Goal: Task Accomplishment & Management: Manage account settings

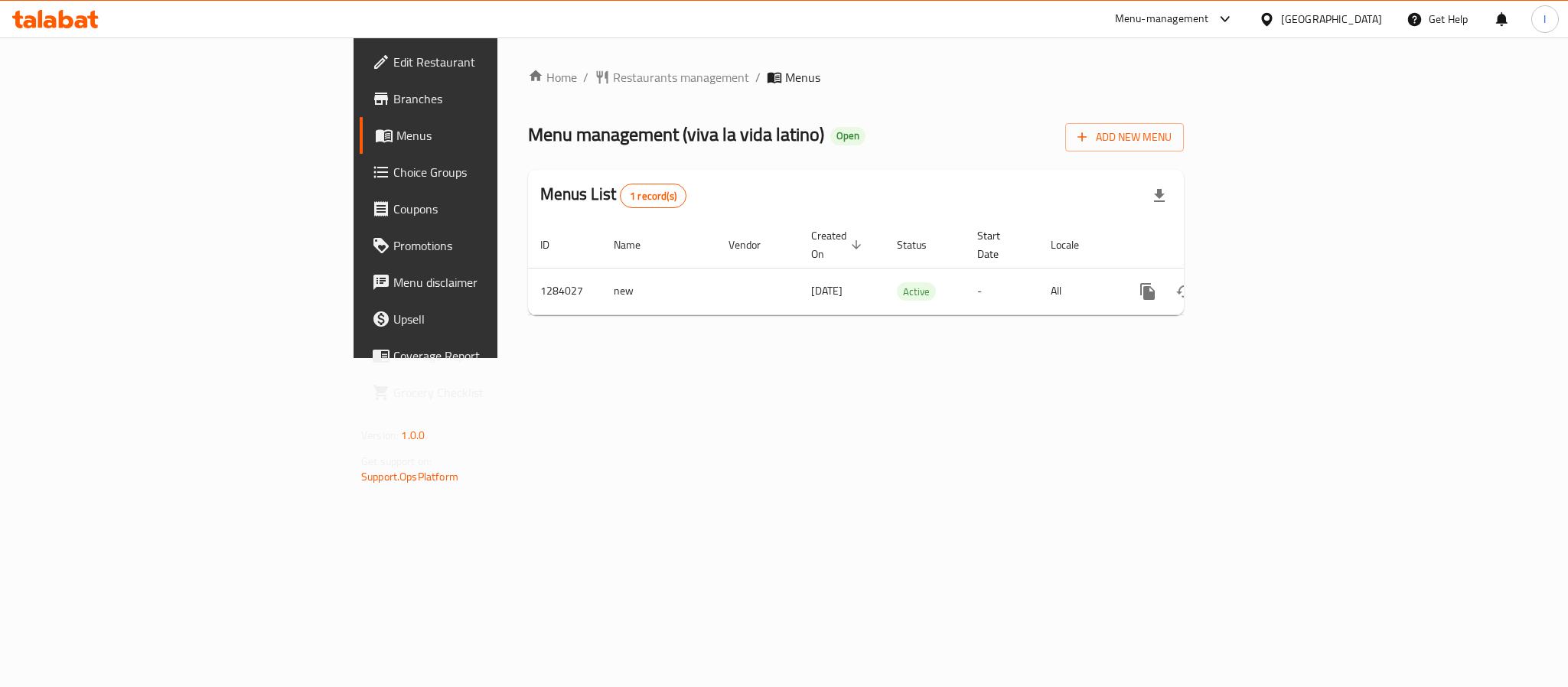
click at [841, 158] on div "Home / Restaurants management / Menus Menu management ( viva la vida latino ) O…" at bounding box center [855, 198] width 656 height 259
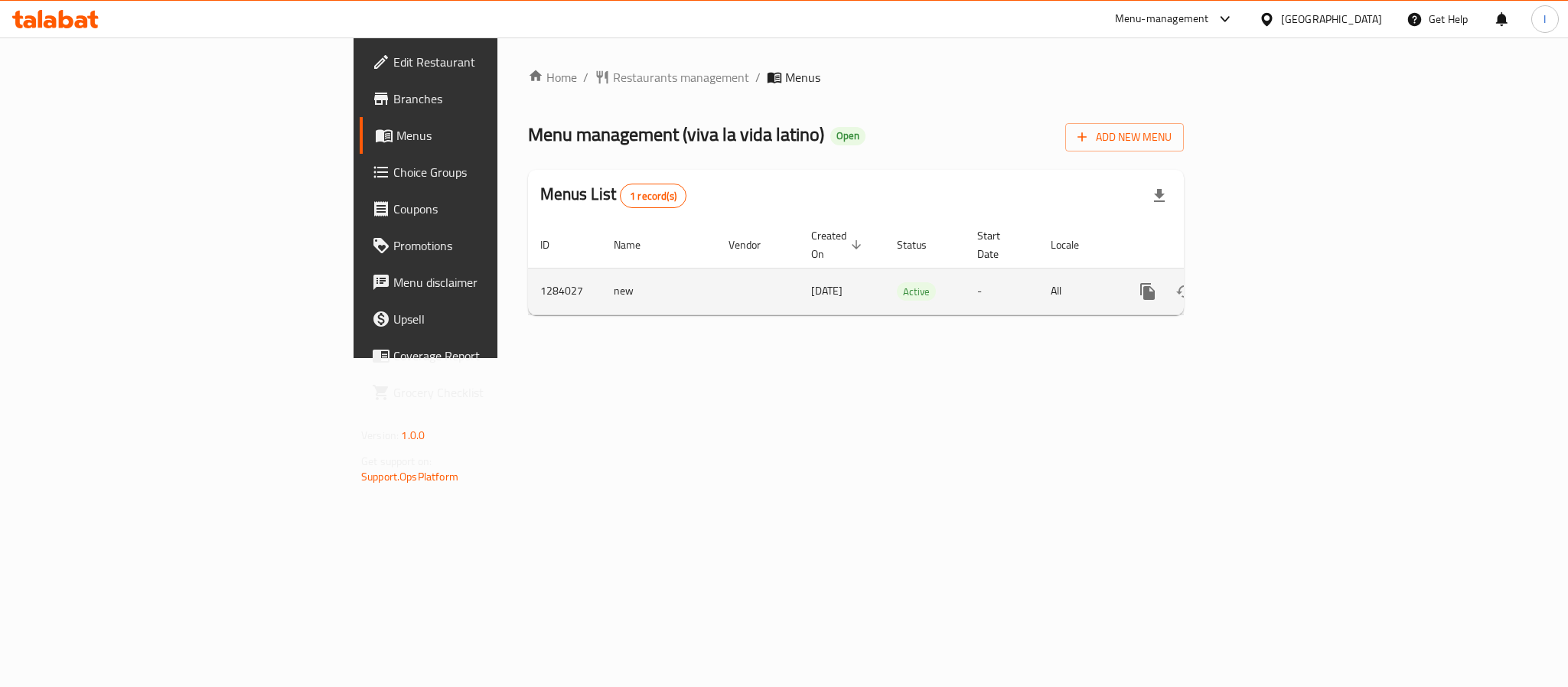
click at [1266, 284] on icon "enhanced table" at bounding box center [1258, 291] width 13 height 13
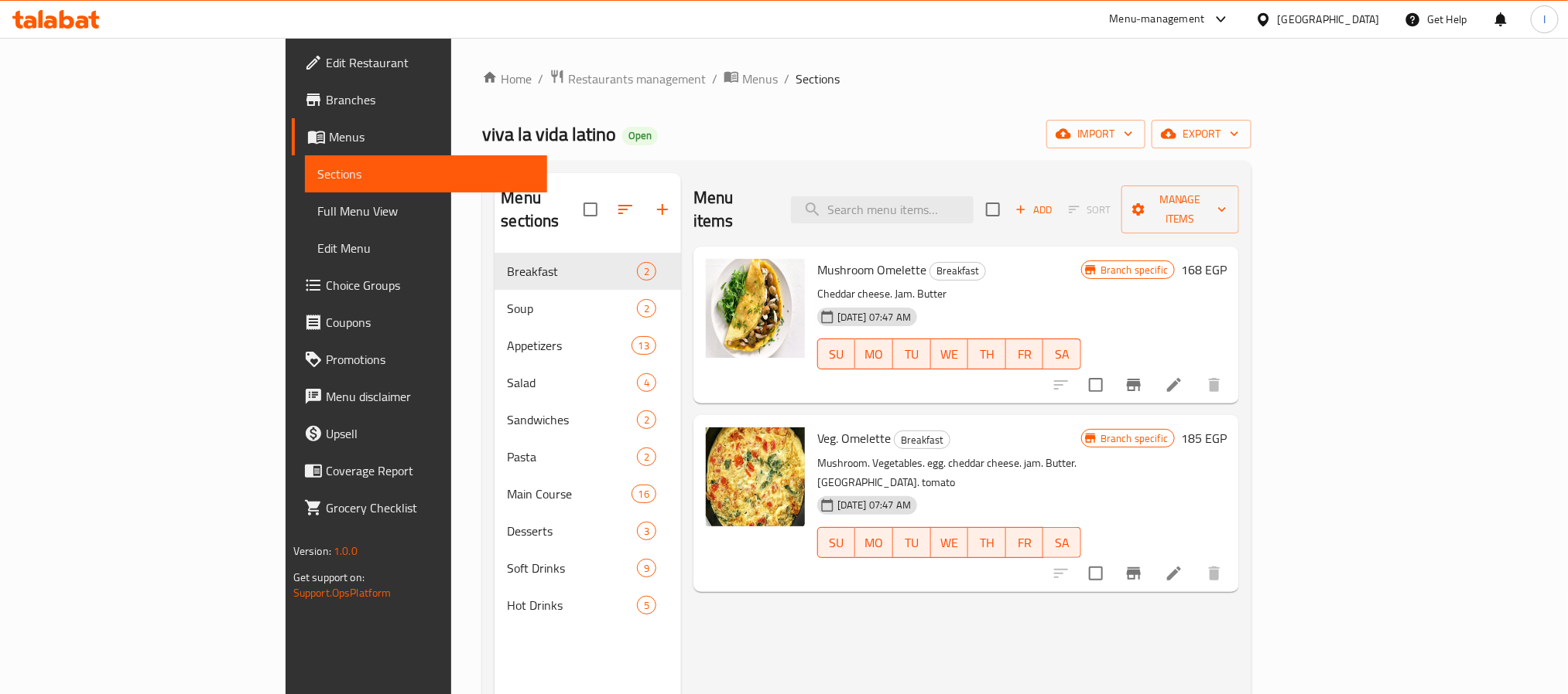
click at [755, 130] on div "viva la vida latino Open import export" at bounding box center [866, 135] width 770 height 29
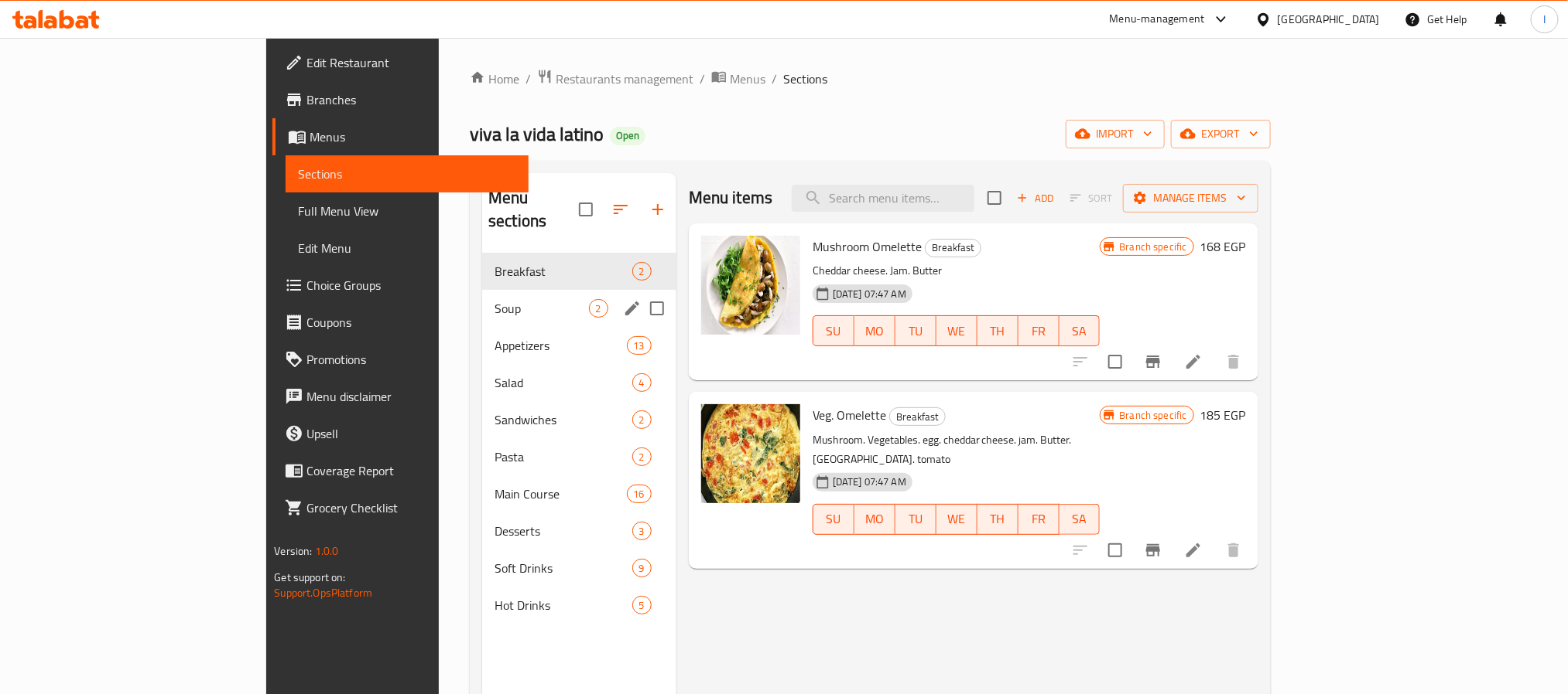
click at [495, 299] on span "Soup" at bounding box center [542, 308] width 94 height 19
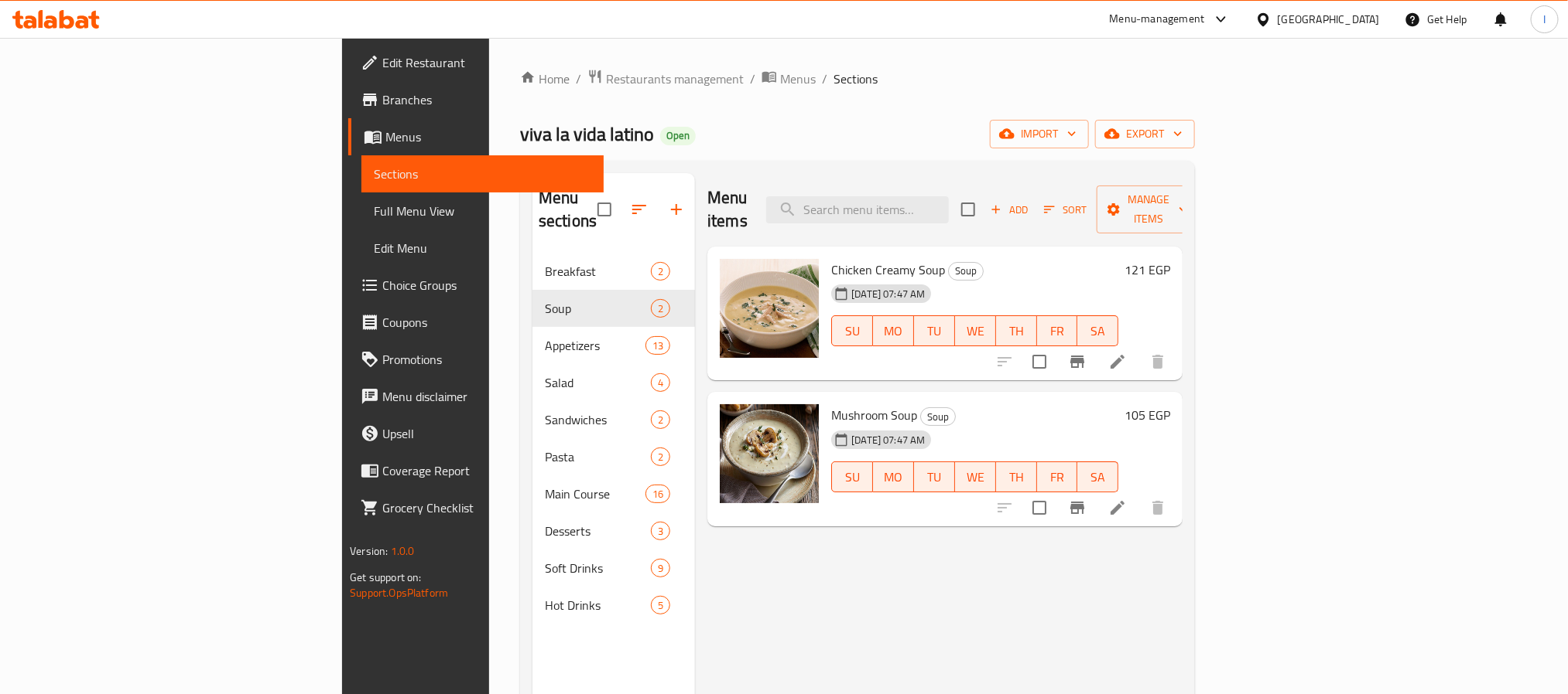
click at [753, 120] on div "viva la vida latino Open import export" at bounding box center [857, 135] width 675 height 29
click at [775, 70] on ol "Home / Restaurants management / Menus / Sections" at bounding box center [857, 79] width 675 height 20
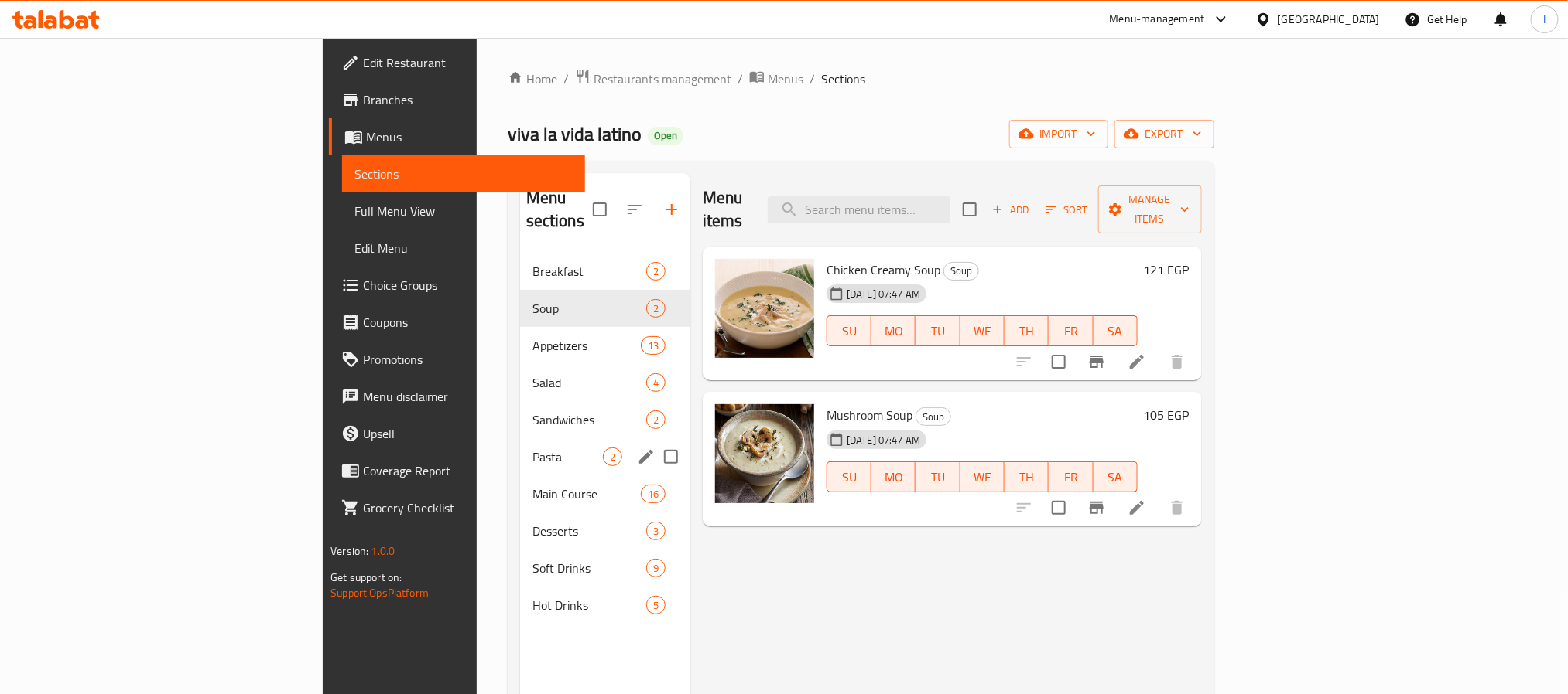
click at [520, 450] on div "Pasta 2" at bounding box center [605, 456] width 170 height 37
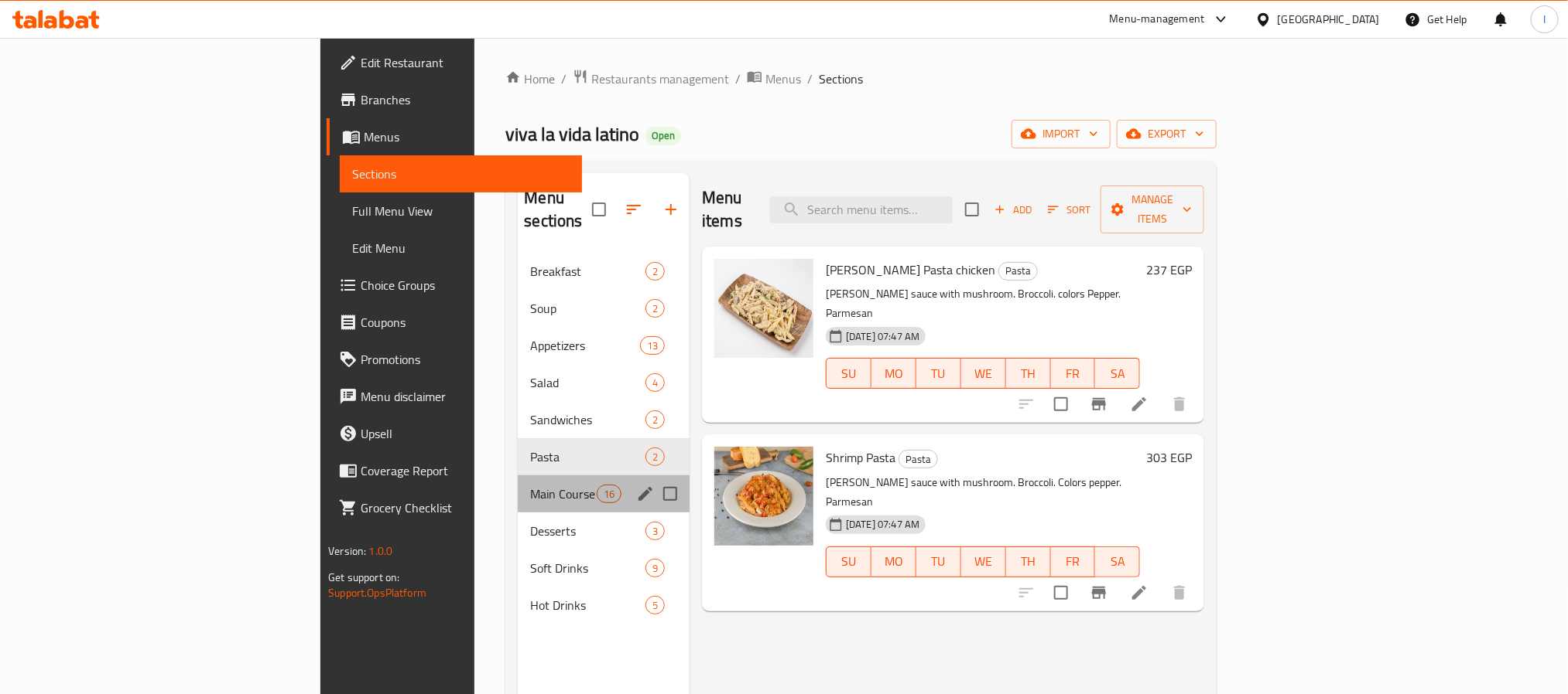
click at [518, 475] on div "Main Course 16" at bounding box center [604, 493] width 172 height 37
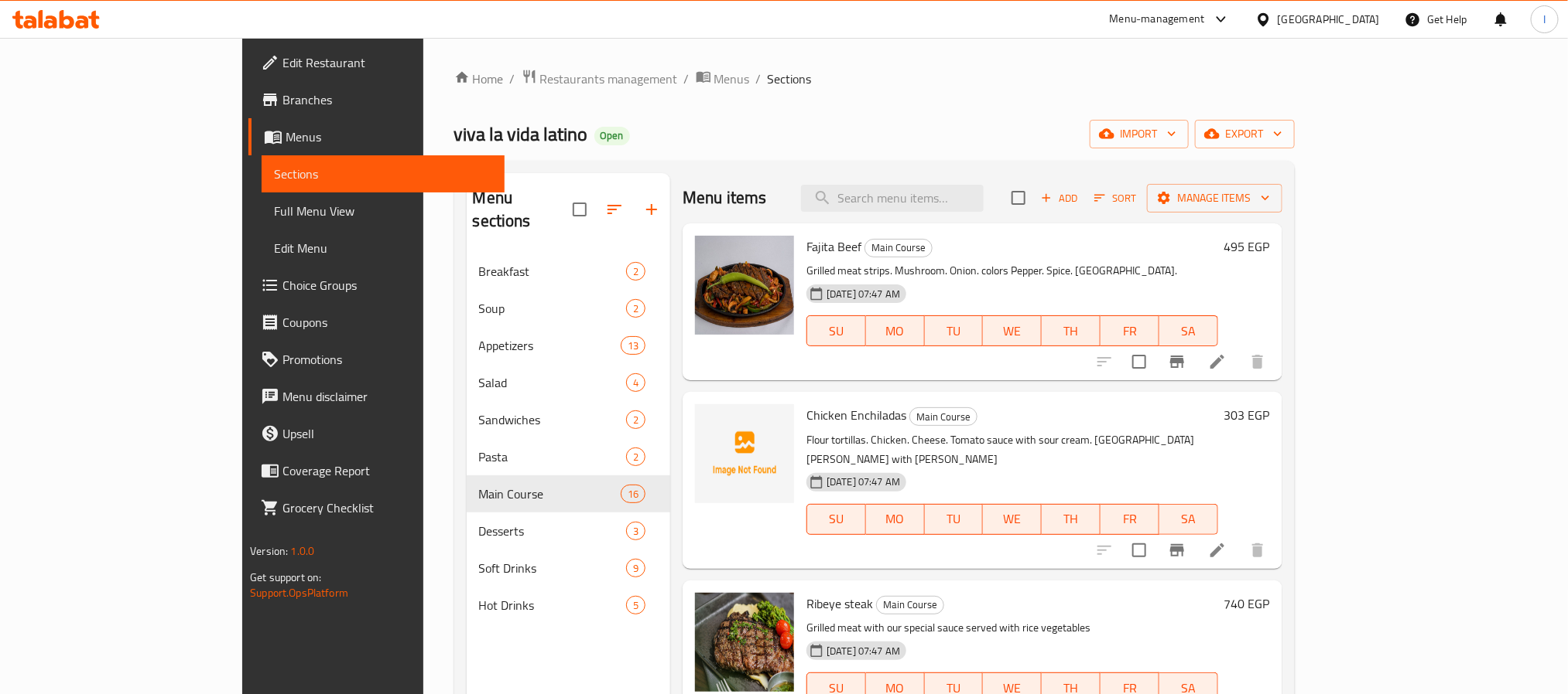
click at [755, 145] on div "viva la vida latino Open import export" at bounding box center [874, 135] width 840 height 29
click at [807, 241] on span "Fajita Beef" at bounding box center [834, 247] width 55 height 23
copy h6 "Fajita Beef"
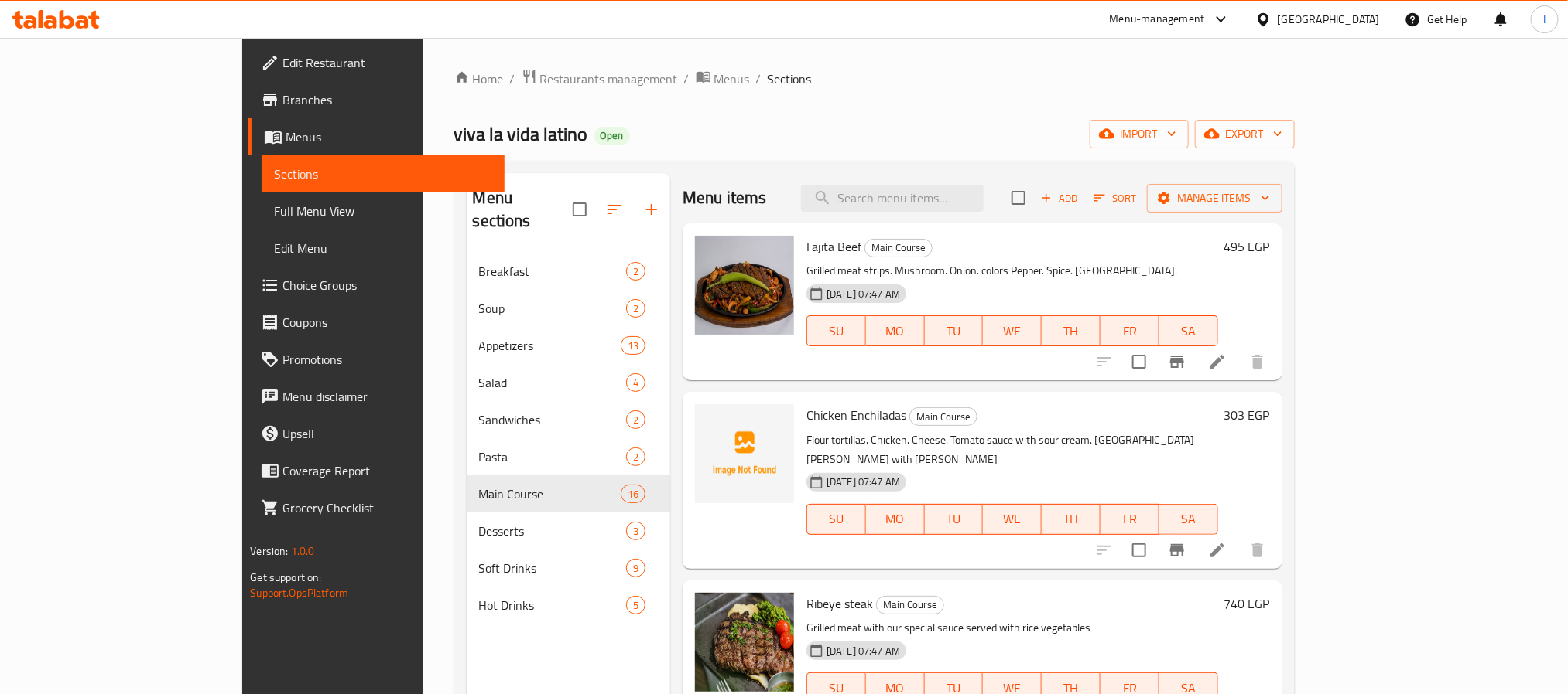
click at [680, 137] on div "viva la vida latino Open import export" at bounding box center [874, 135] width 840 height 29
click at [454, 132] on span "viva la vida latino" at bounding box center [521, 134] width 134 height 35
copy span "viva la vida latino"
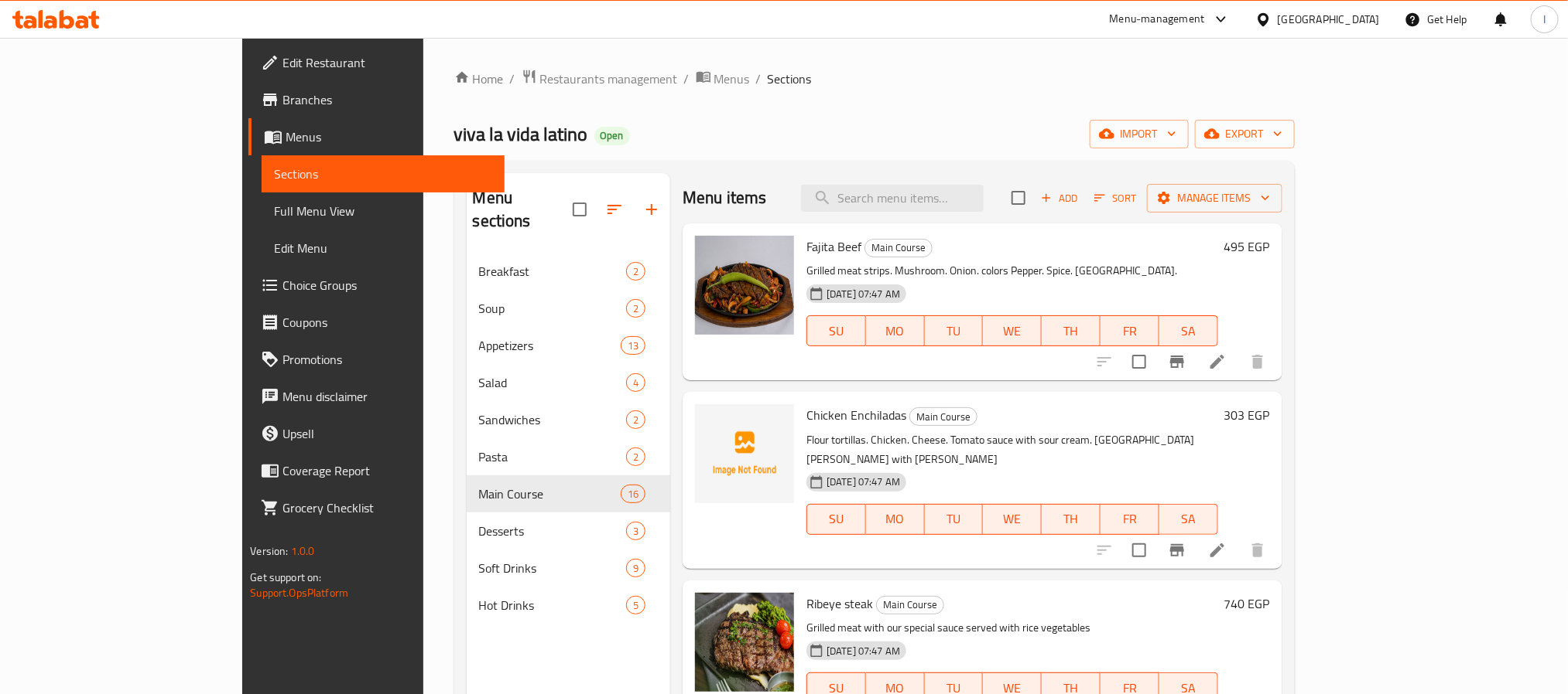
click at [727, 137] on div "viva la vida latino Open import export" at bounding box center [874, 135] width 840 height 29
click at [741, 115] on div "Home / Restaurants management / Menus / Sections viva la vida latino Open impor…" at bounding box center [874, 474] width 840 height 811
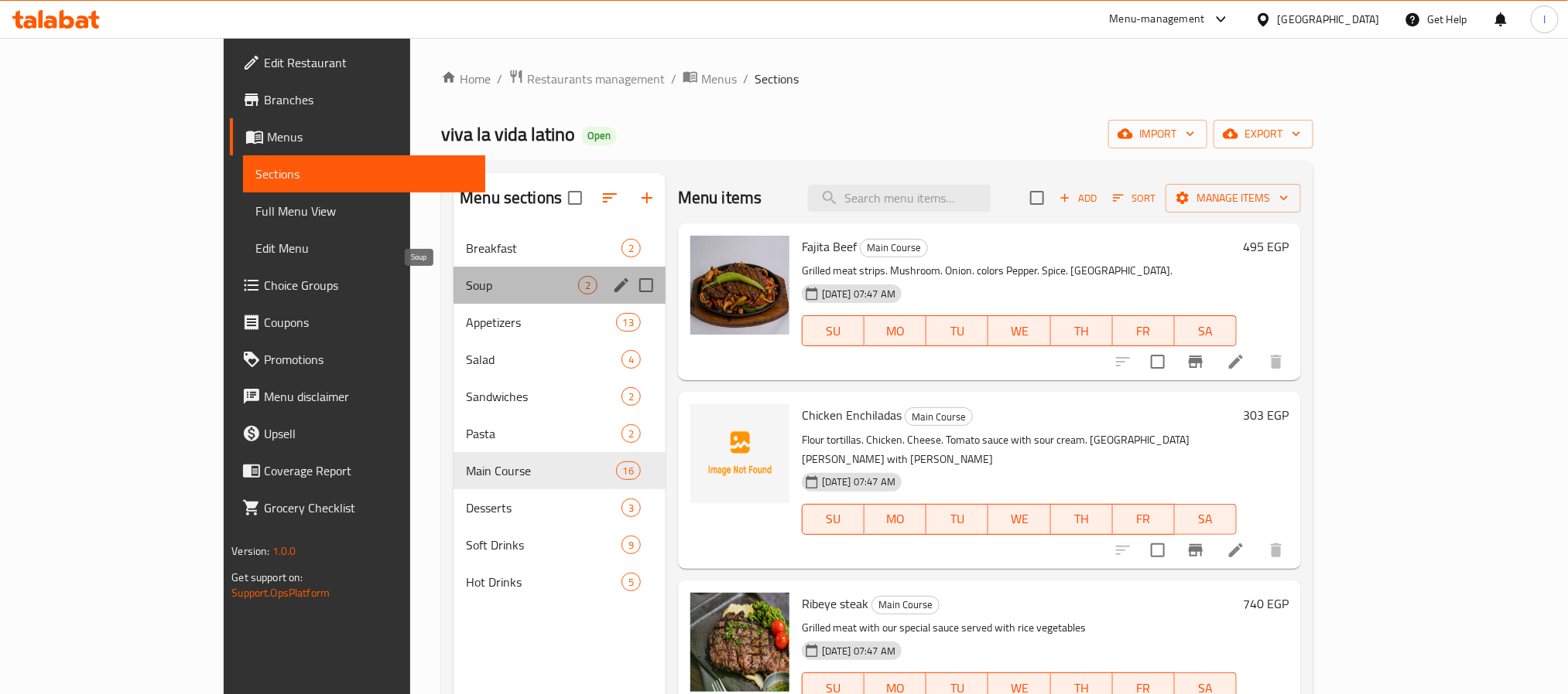
click at [502, 277] on span "Soup" at bounding box center [522, 286] width 112 height 19
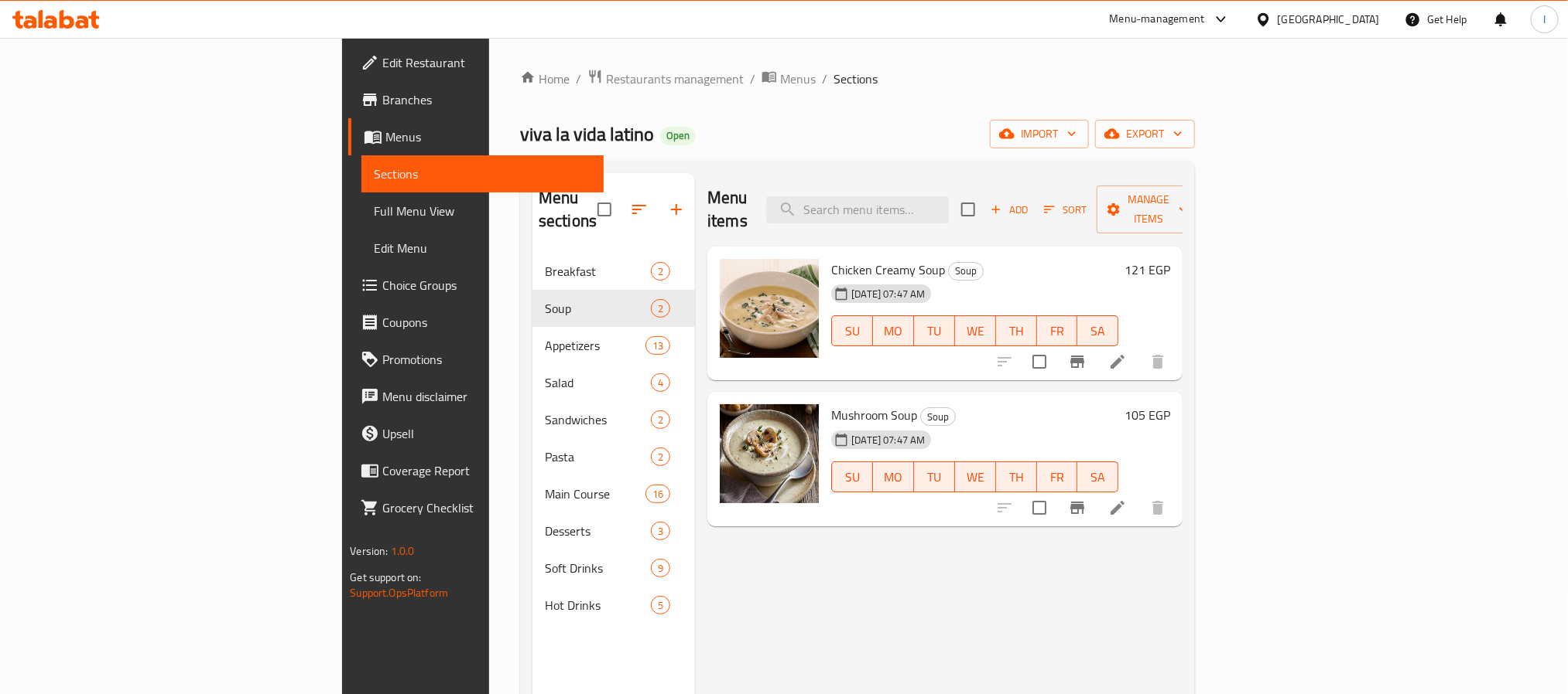
click at [749, 105] on div "Home / Restaurants management / Menus / Sections viva la vida latino Open impor…" at bounding box center [857, 474] width 675 height 811
click at [760, 153] on div "Home / Restaurants management / Menus / Sections viva la vida latino Open impor…" at bounding box center [857, 474] width 675 height 811
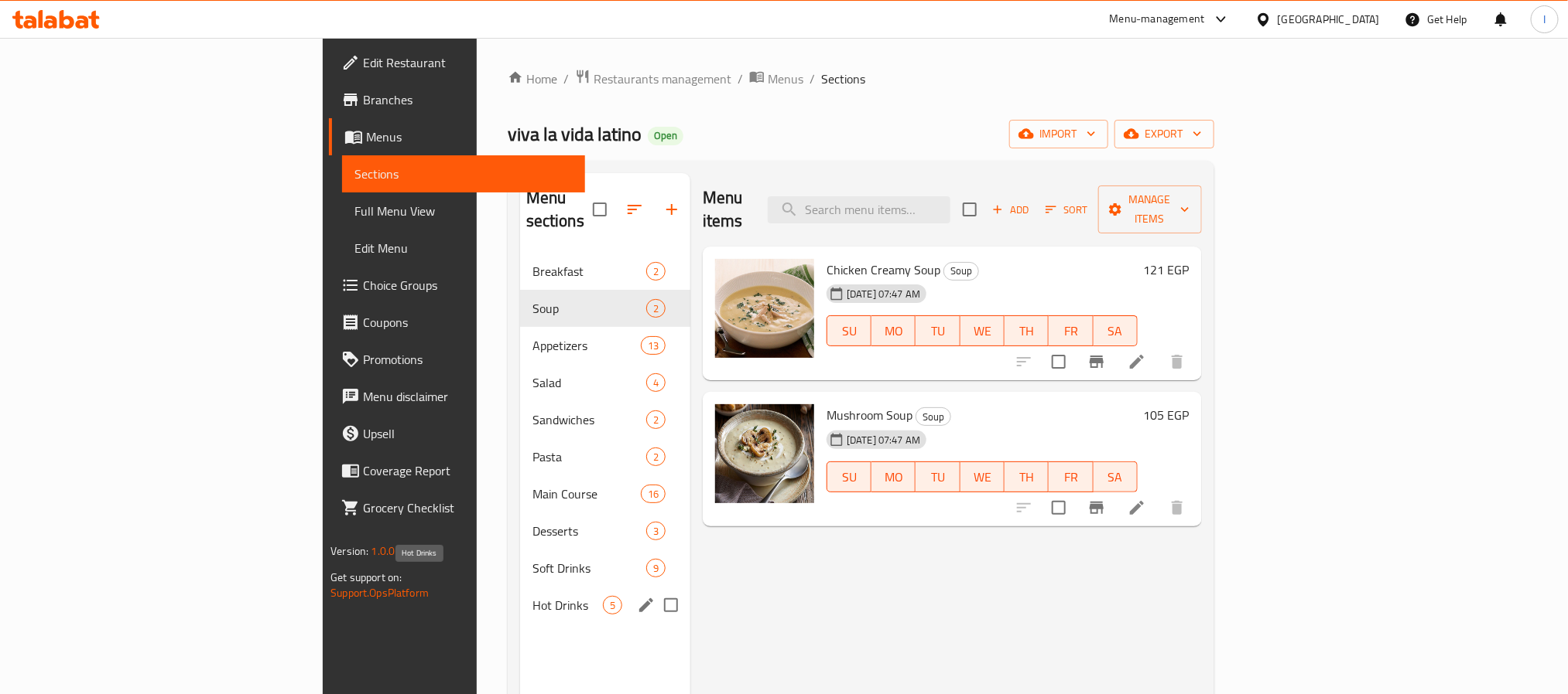
click at [533, 596] on span "Hot Drinks" at bounding box center [568, 605] width 71 height 19
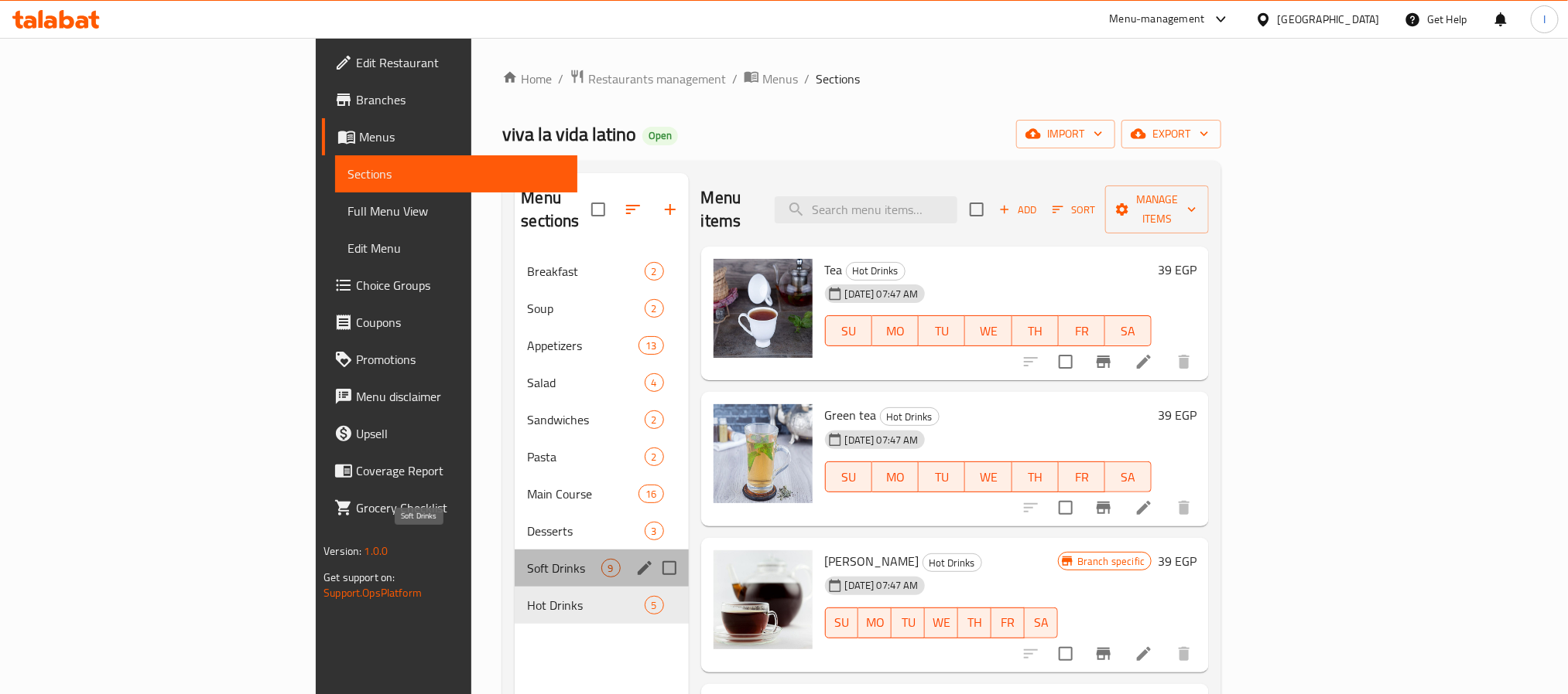
click at [527, 559] on span "Soft Drinks" at bounding box center [563, 568] width 73 height 19
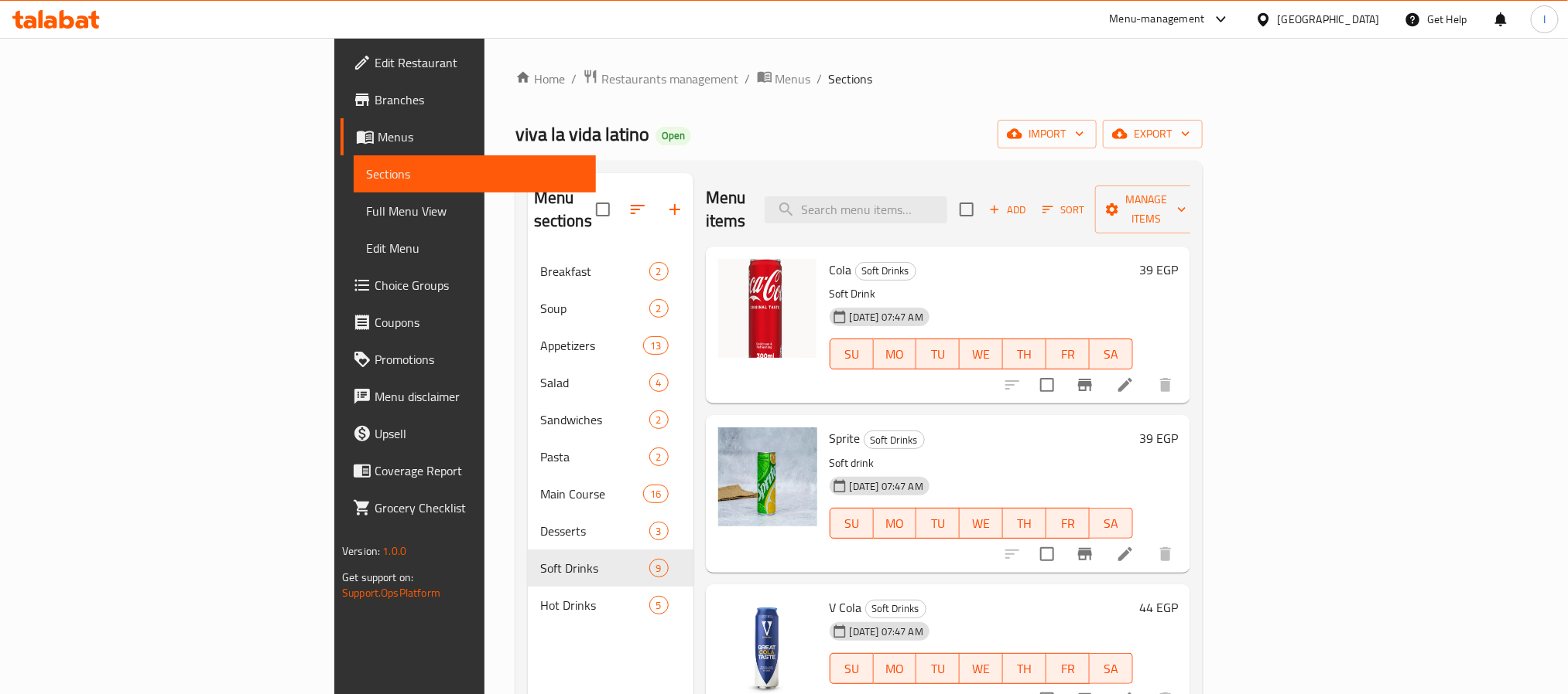
click at [823, 146] on div "viva la vida latino Open import export" at bounding box center [859, 135] width 687 height 29
click at [1091, 379] on icon "Branch-specific-item" at bounding box center [1084, 385] width 14 height 13
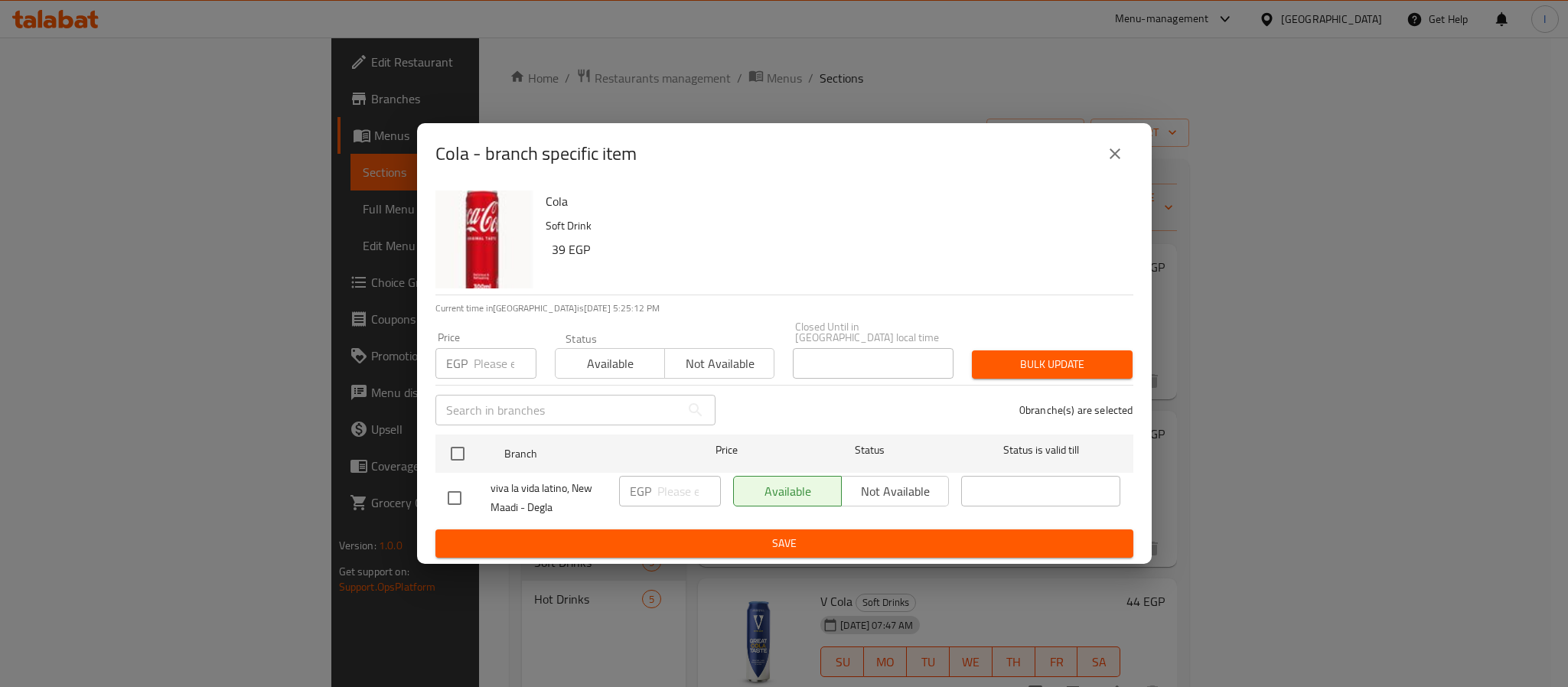
click at [1109, 162] on icon "close" at bounding box center [1115, 154] width 19 height 19
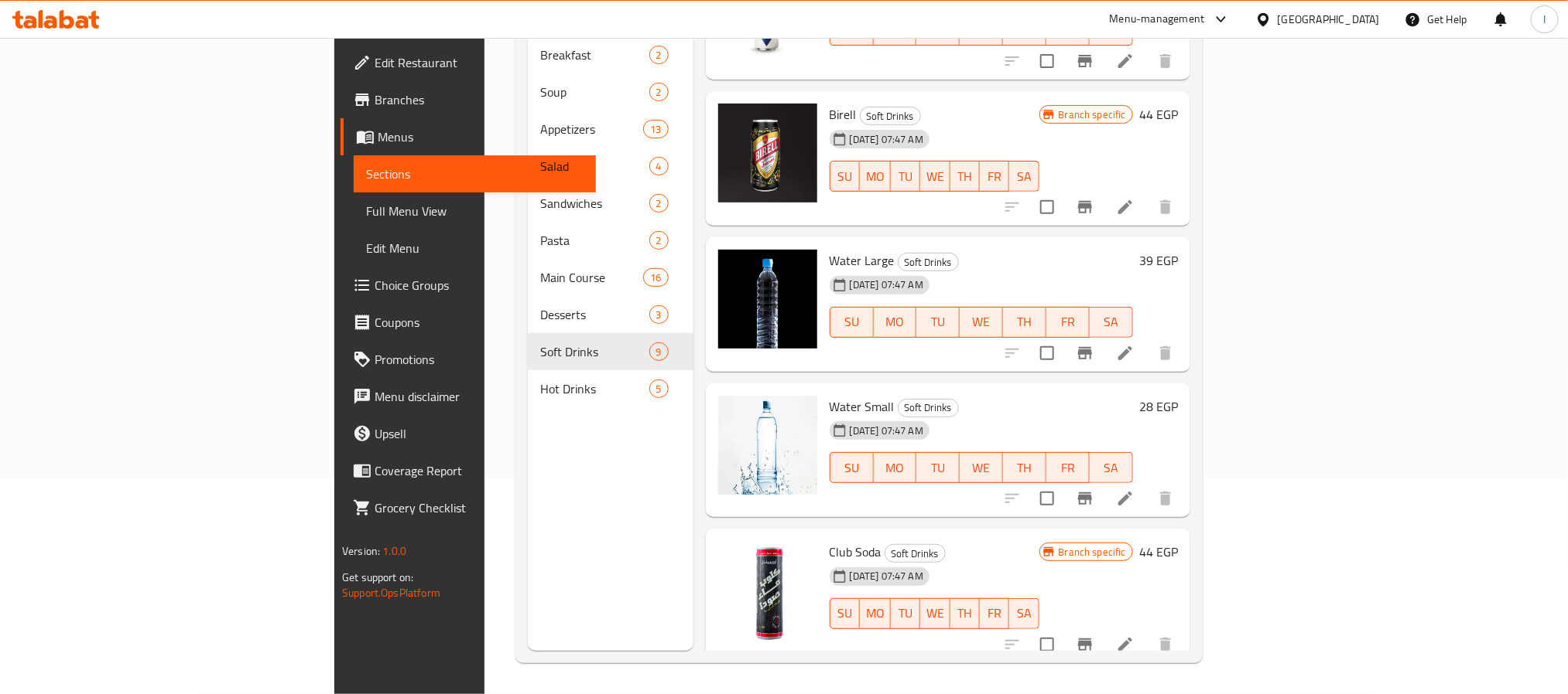
scroll to position [464, 0]
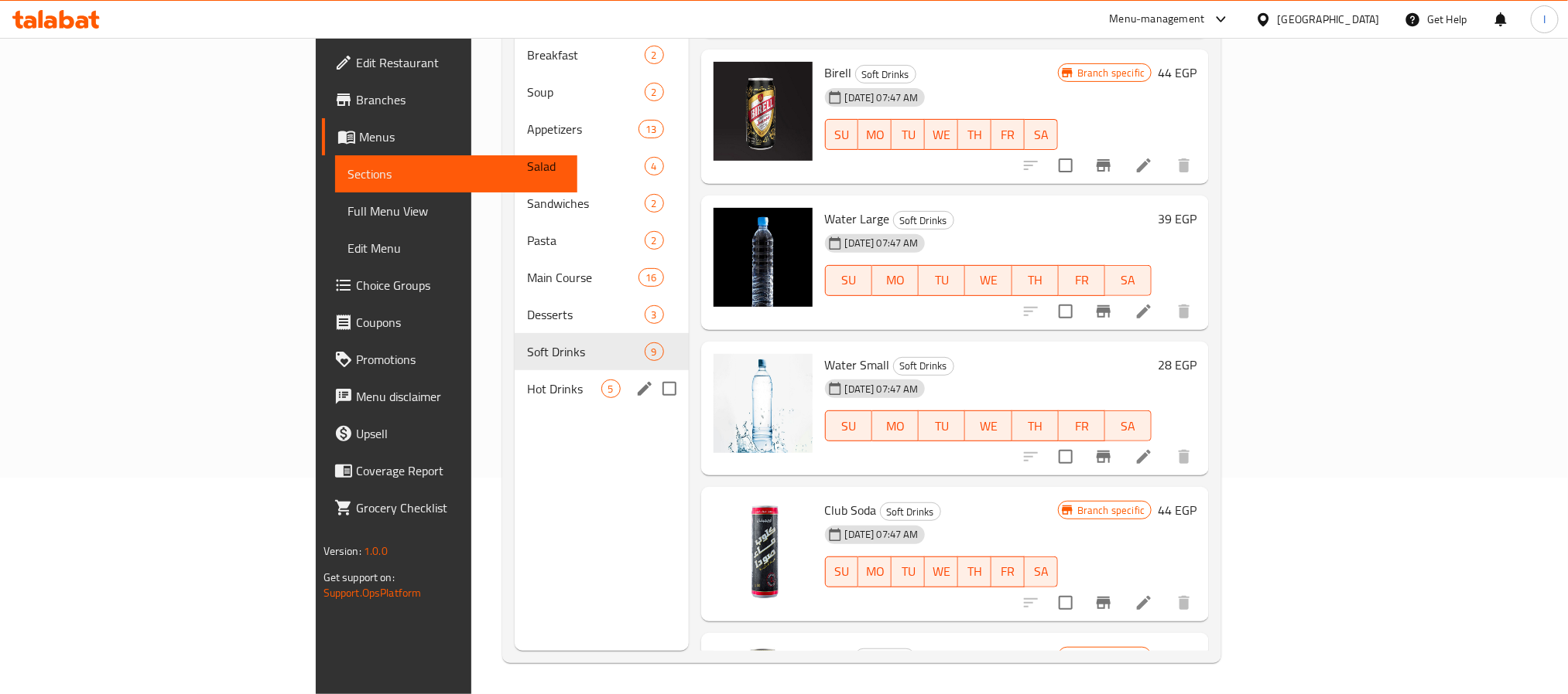
click at [527, 380] on span "Hot Drinks" at bounding box center [563, 389] width 73 height 19
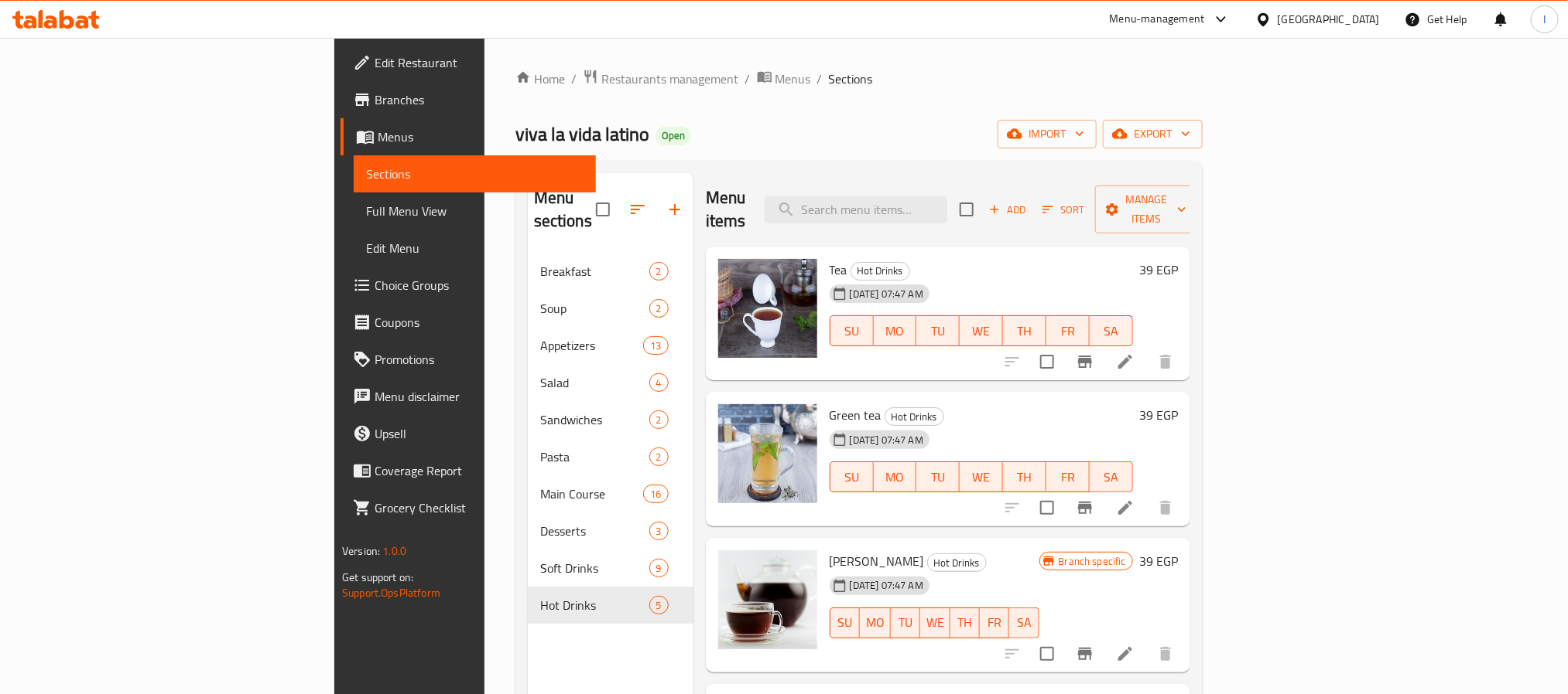
click at [819, 130] on div "viva la vida latino Open import export" at bounding box center [859, 135] width 687 height 29
click at [601, 72] on span "Restaurants management" at bounding box center [670, 79] width 137 height 19
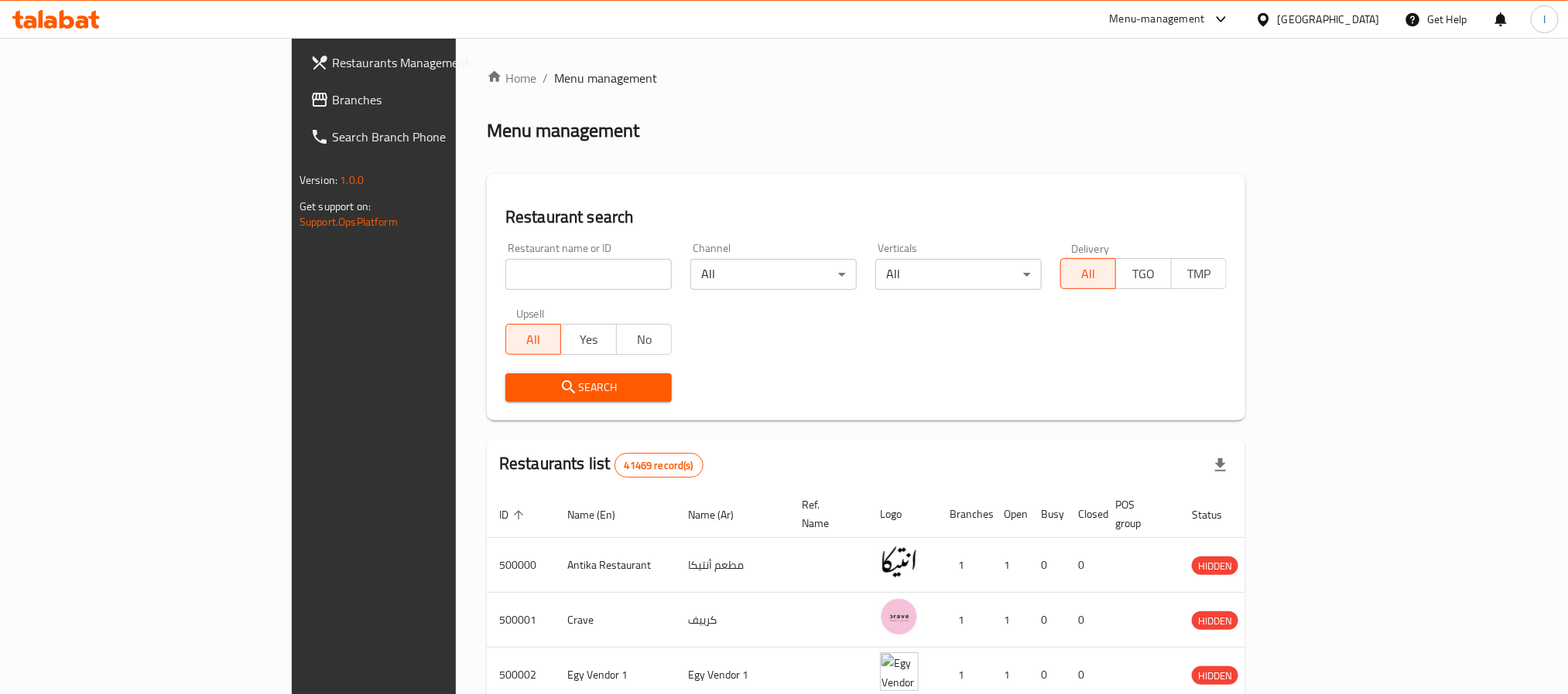
drag, startPoint x: 29, startPoint y: 102, endPoint x: 37, endPoint y: 107, distance: 9.4
click at [310, 102] on icon at bounding box center [319, 99] width 19 height 19
